Goal: Information Seeking & Learning: Learn about a topic

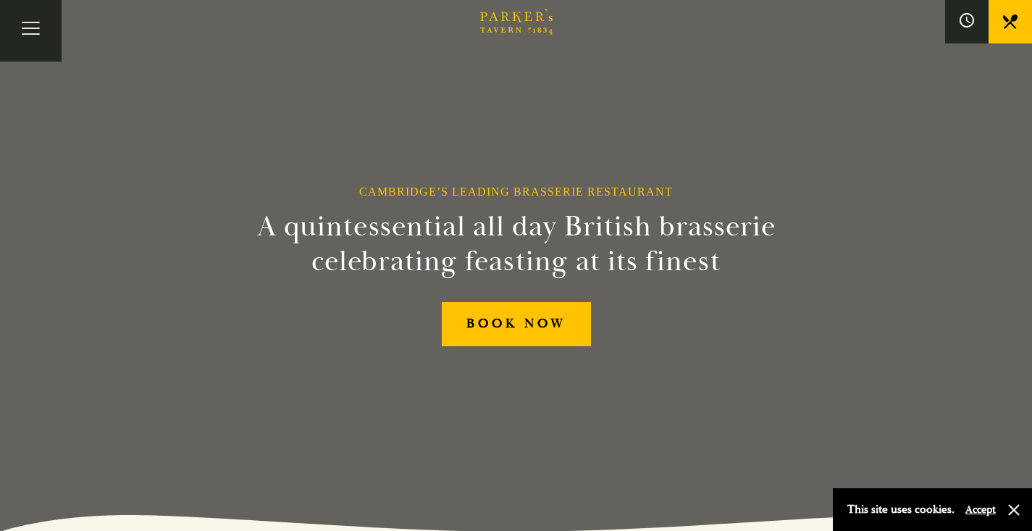
click at [1007, 25] on icon at bounding box center [1010, 21] width 14 height 14
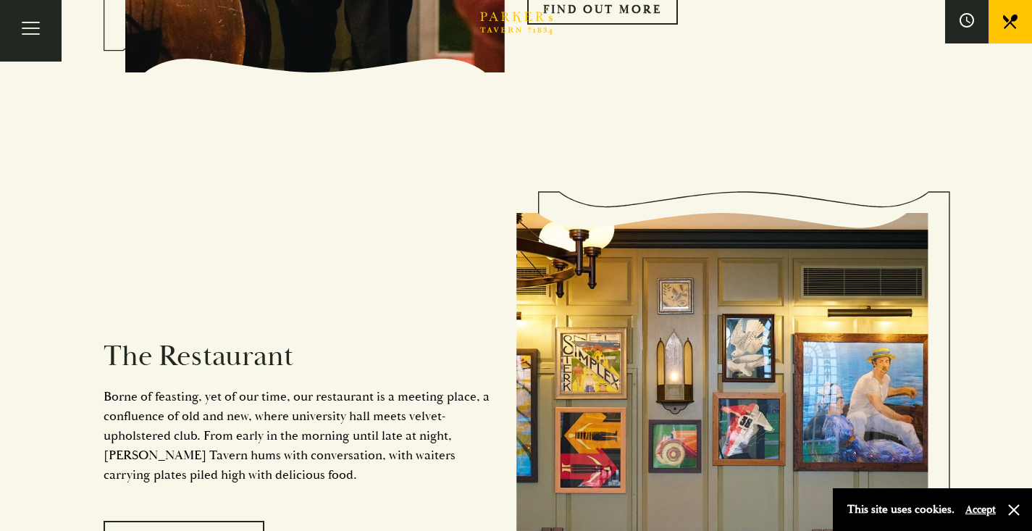
scroll to position [1125, 0]
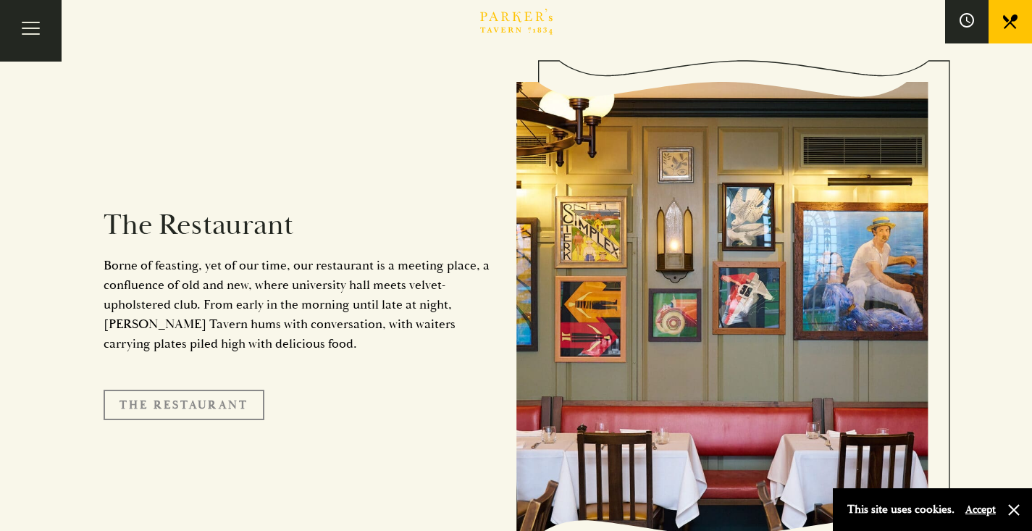
click at [145, 389] on link "The Restaurant" at bounding box center [184, 404] width 161 height 30
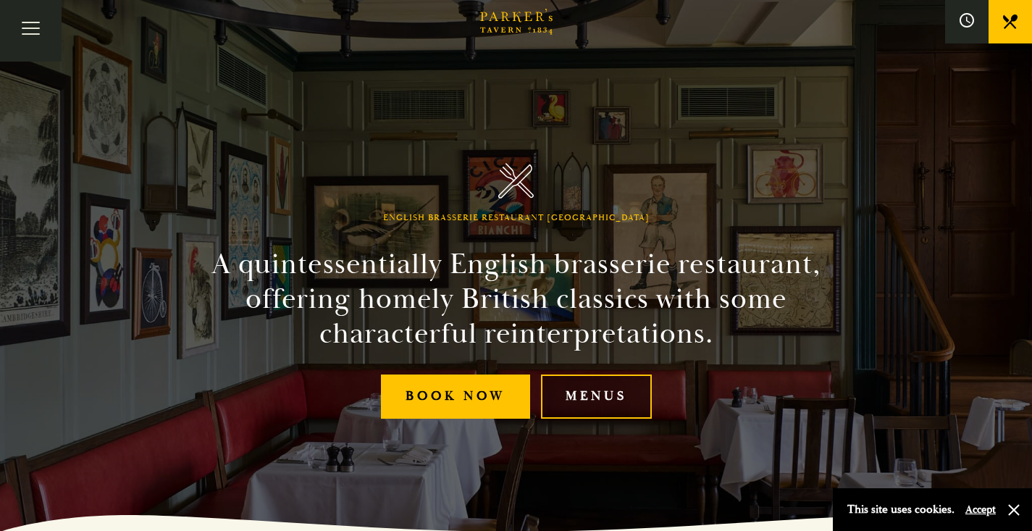
click at [598, 392] on link "Menus" at bounding box center [596, 396] width 111 height 44
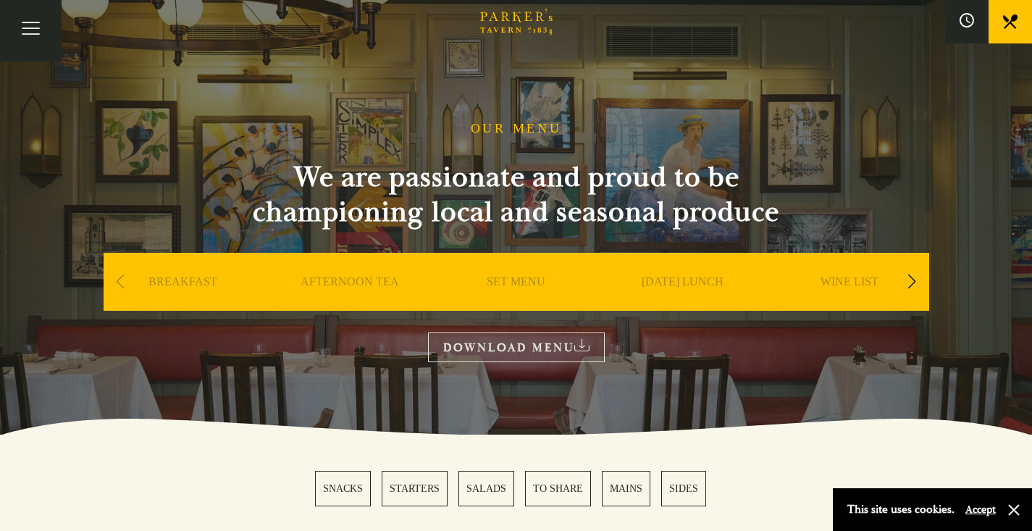
click at [620, 494] on link "MAINS" at bounding box center [626, 488] width 49 height 35
